Goal: Transaction & Acquisition: Purchase product/service

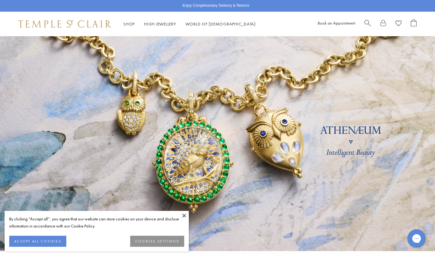
click at [368, 21] on span "Search" at bounding box center [368, 22] width 6 height 6
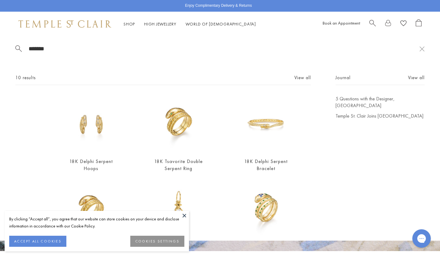
type input "*******"
click at [276, 119] on img at bounding box center [265, 124] width 57 height 57
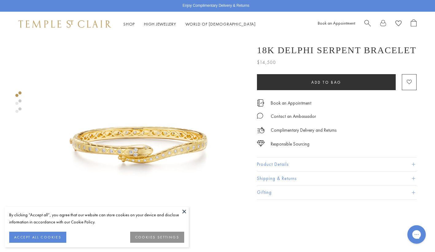
click at [307, 165] on button "Product Details" at bounding box center [337, 164] width 160 height 14
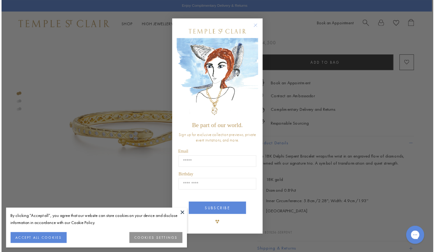
scroll to position [25, 1]
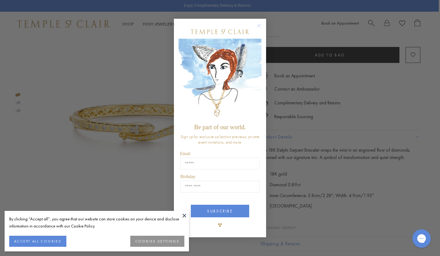
click at [259, 24] on circle "Close dialog" at bounding box center [258, 25] width 7 height 7
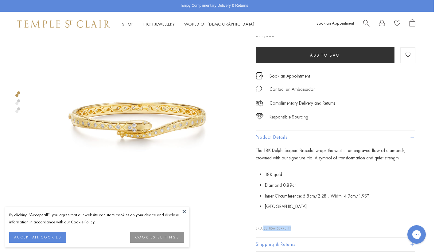
drag, startPoint x: 292, startPoint y: 228, endPoint x: 264, endPoint y: 230, distance: 28.0
click at [264, 230] on p "SKU: B31856-SERPENT" at bounding box center [336, 225] width 160 height 12
copy span "B31856-SERPENT"
